Goal: Transaction & Acquisition: Obtain resource

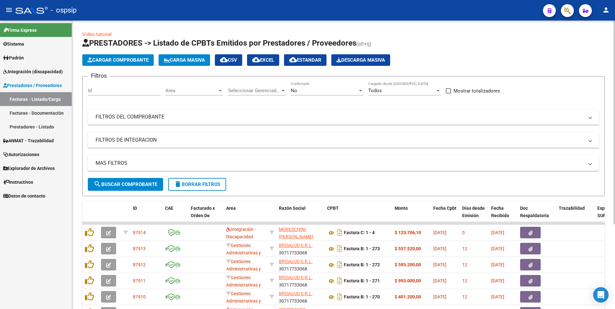
click at [111, 123] on mat-expansion-panel-header "FILTROS DEL COMPROBANTE" at bounding box center [344, 116] width 512 height 15
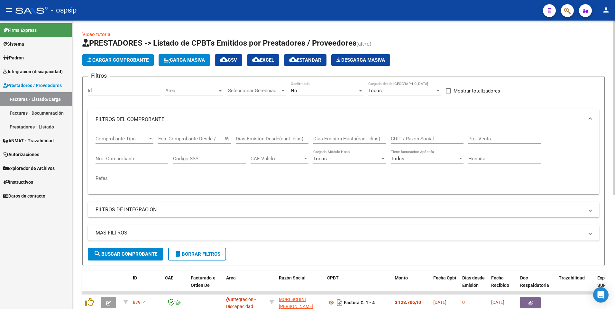
click at [111, 154] on div "Nro. Comprobante" at bounding box center [132, 157] width 73 height 14
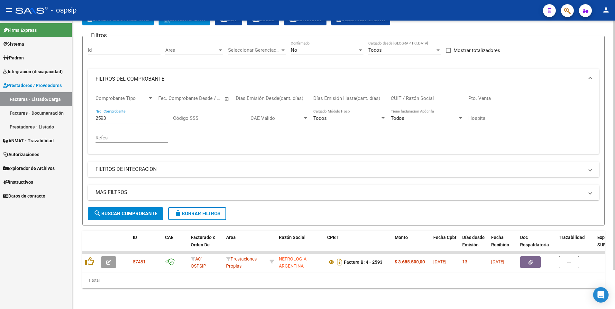
scroll to position [45, 0]
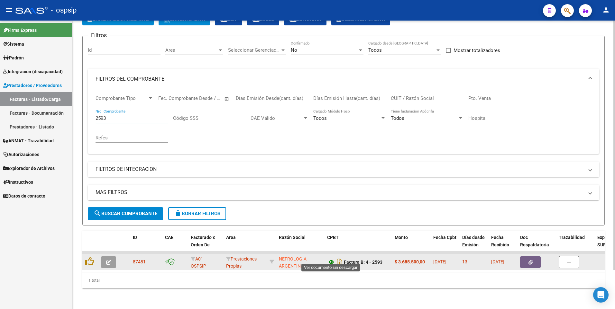
click at [330, 259] on icon at bounding box center [331, 263] width 8 height 8
click at [523, 258] on button "button" at bounding box center [530, 263] width 21 height 12
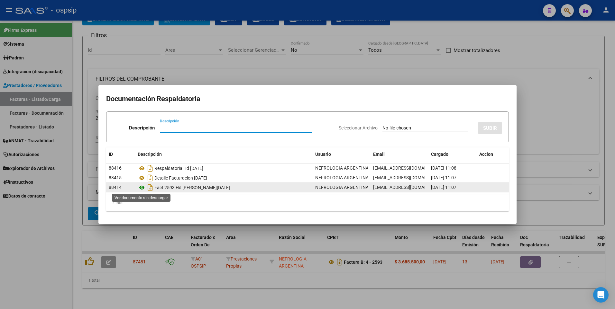
click at [141, 188] on icon at bounding box center [142, 188] width 8 height 8
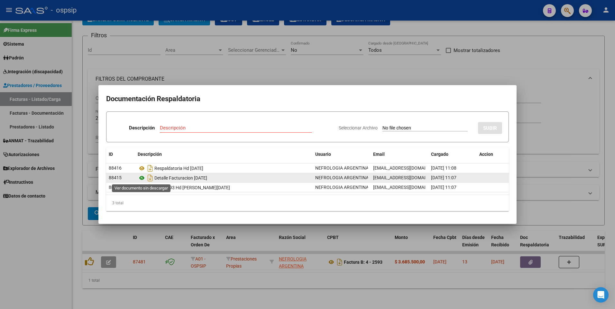
click at [142, 178] on icon at bounding box center [142, 178] width 8 height 8
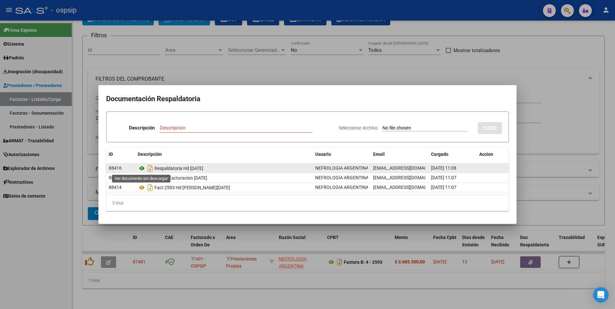
click at [140, 167] on icon at bounding box center [142, 169] width 8 height 8
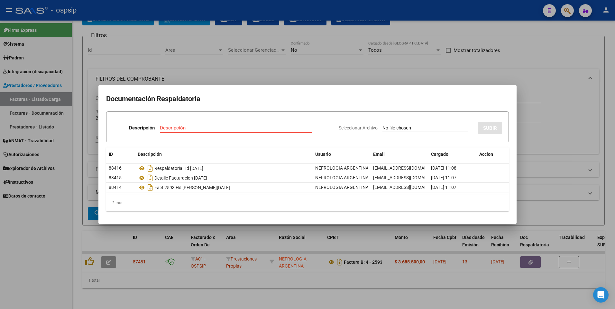
click at [535, 78] on div at bounding box center [307, 154] width 615 height 309
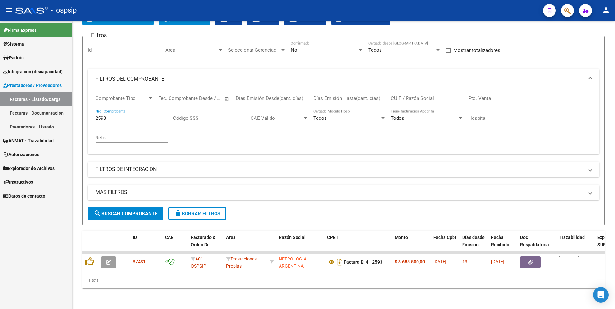
drag, startPoint x: 113, startPoint y: 115, endPoint x: 60, endPoint y: 124, distance: 53.8
click at [60, 124] on mat-sidenav-container "Firma Express Sistema Usuarios Todos los Usuarios Padrón Afiliados Empadronados…" at bounding box center [307, 165] width 615 height 289
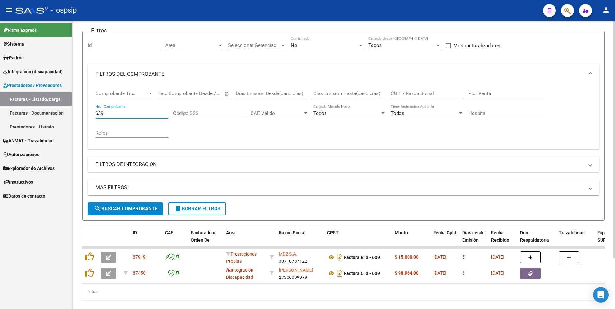
scroll to position [61, 0]
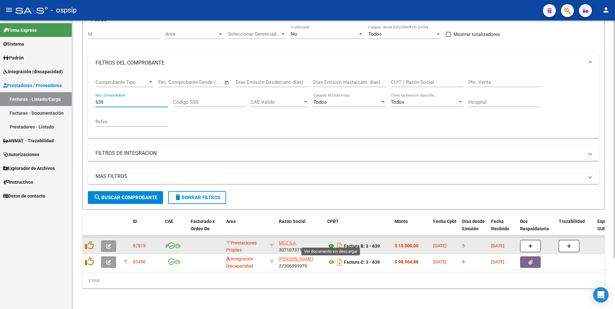
type input "639"
click at [330, 243] on icon at bounding box center [331, 247] width 8 height 8
